Goal: Task Accomplishment & Management: Manage account settings

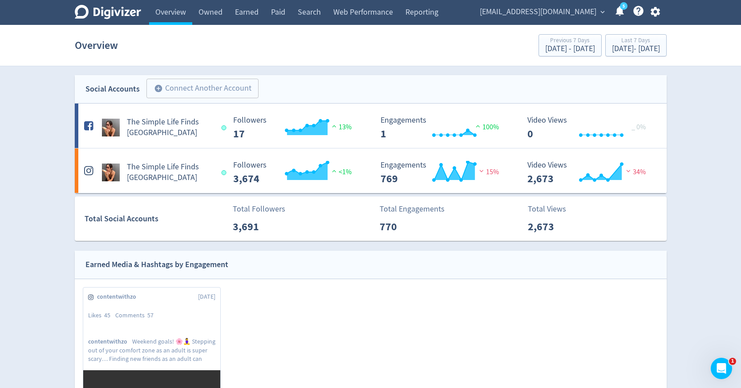
click at [657, 10] on icon "button" at bounding box center [655, 12] width 9 height 10
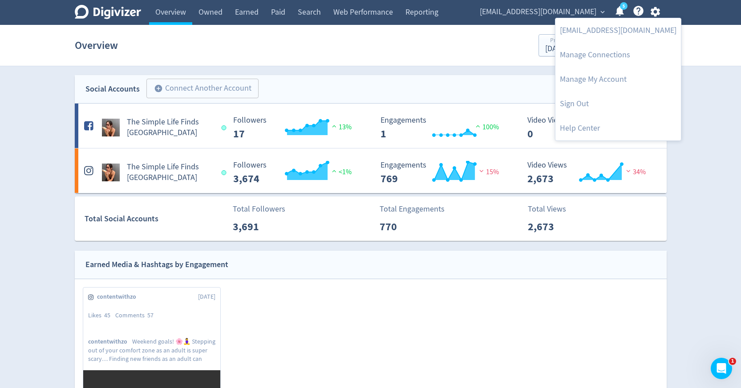
click at [684, 78] on div at bounding box center [370, 194] width 741 height 388
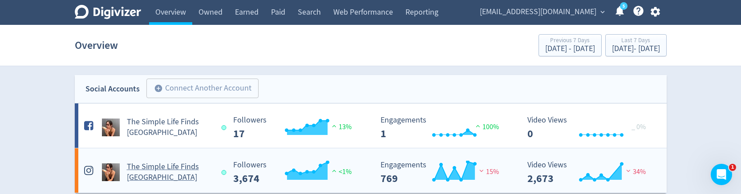
click at [154, 174] on h5 "The Simple Life Finds Perth" at bounding box center [170, 172] width 87 height 21
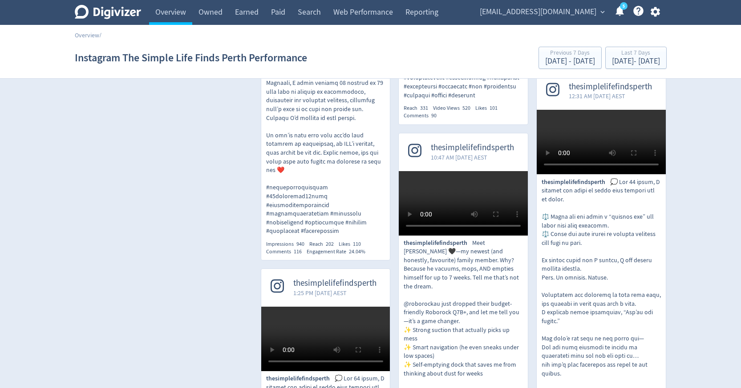
scroll to position [589, 0]
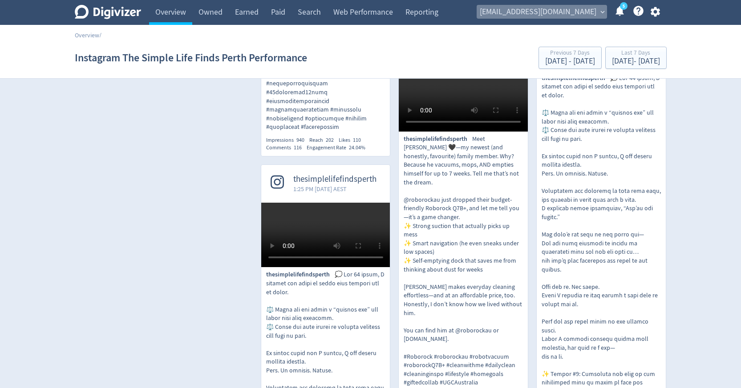
click at [585, 12] on span "[EMAIL_ADDRESS][DOMAIN_NAME]" at bounding box center [538, 12] width 117 height 14
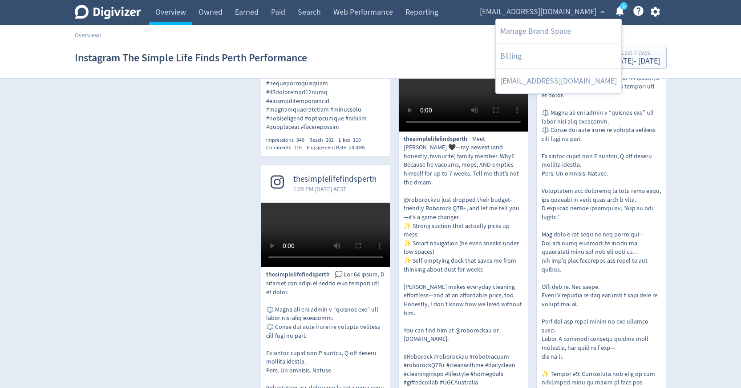
click at [655, 10] on div at bounding box center [370, 194] width 741 height 388
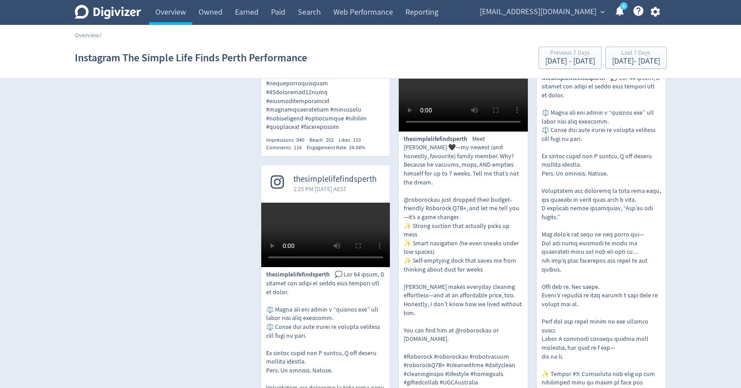
click at [655, 10] on icon "button" at bounding box center [655, 12] width 12 height 12
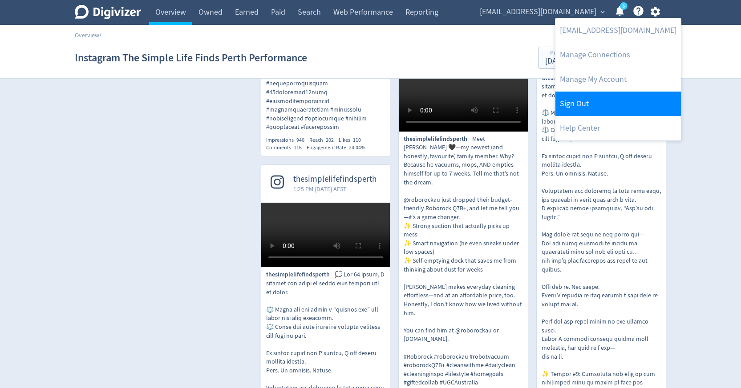
click at [610, 81] on link "Sign Out" at bounding box center [617, 104] width 125 height 24
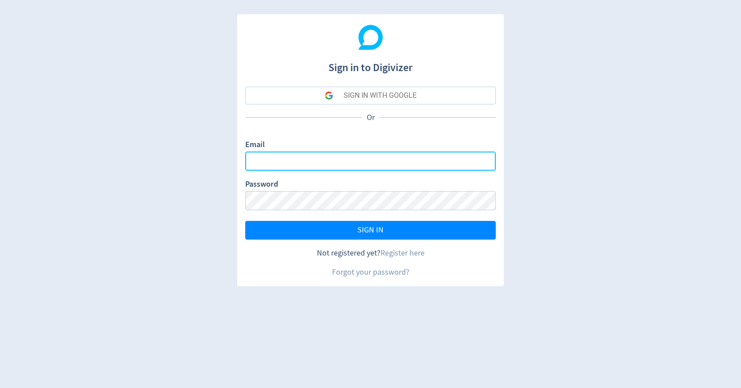
type input "[PERSON_NAME][EMAIL_ADDRESS][PERSON_NAME][DOMAIN_NAME]"
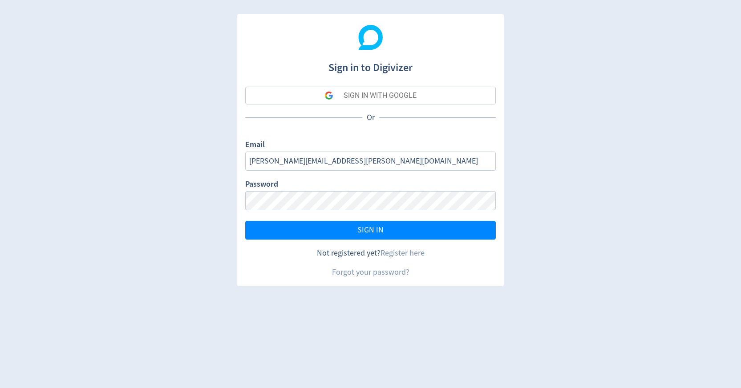
click at [409, 81] on div "SIGN IN WITH GOOGLE" at bounding box center [380, 96] width 73 height 18
